Goal: Information Seeking & Learning: Learn about a topic

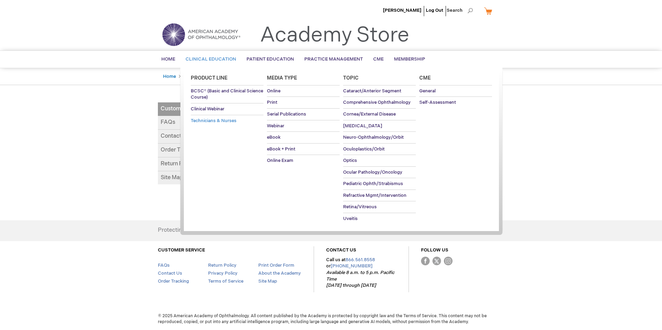
click at [204, 121] on span "Technicians & Nurses" at bounding box center [214, 121] width 46 height 6
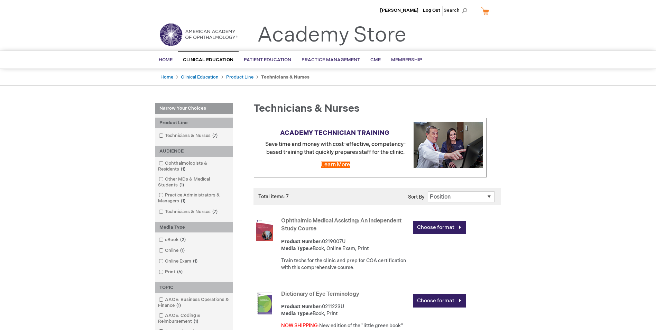
click at [197, 80] on li "Clinical Education" at bounding box center [203, 77] width 44 height 7
click at [196, 75] on link "Clinical Education" at bounding box center [200, 77] width 38 height 6
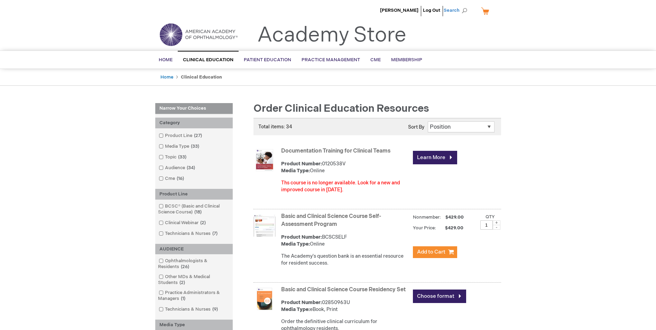
click at [461, 12] on span "Search" at bounding box center [457, 10] width 26 height 14
type input "aaop"
